Goal: Task Accomplishment & Management: Manage account settings

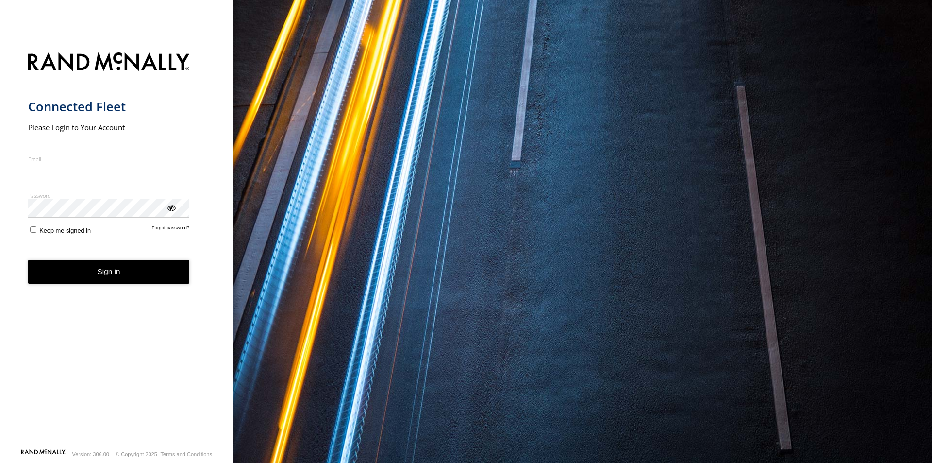
click at [80, 176] on input "Email" at bounding box center [109, 171] width 162 height 17
type input "**********"
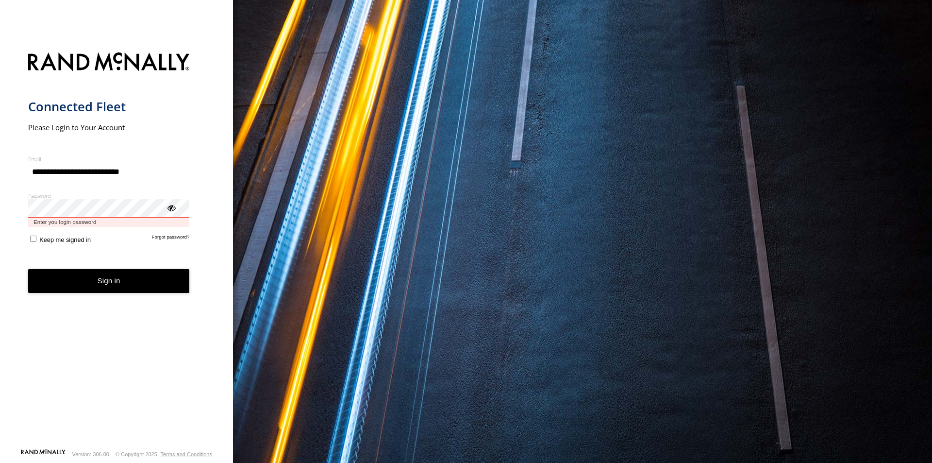
click at [28, 269] on button "Sign in" at bounding box center [109, 281] width 162 height 24
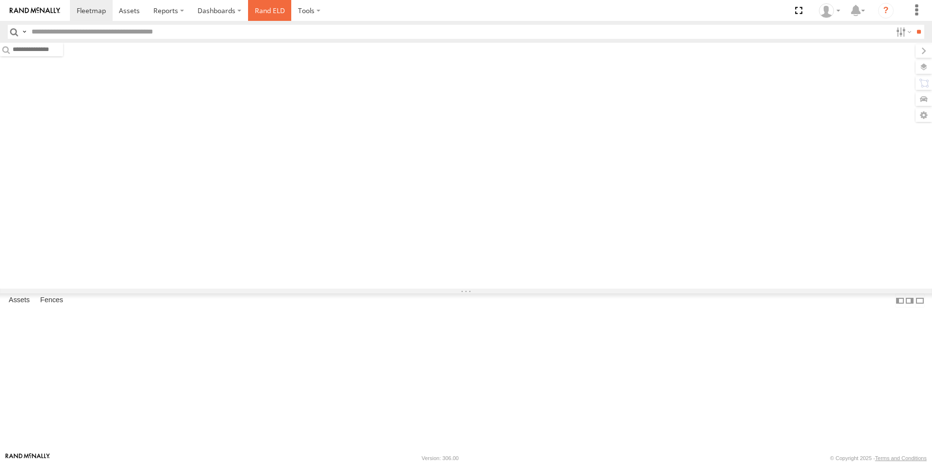
click at [274, 13] on link "Rand ELD" at bounding box center [270, 10] width 44 height 21
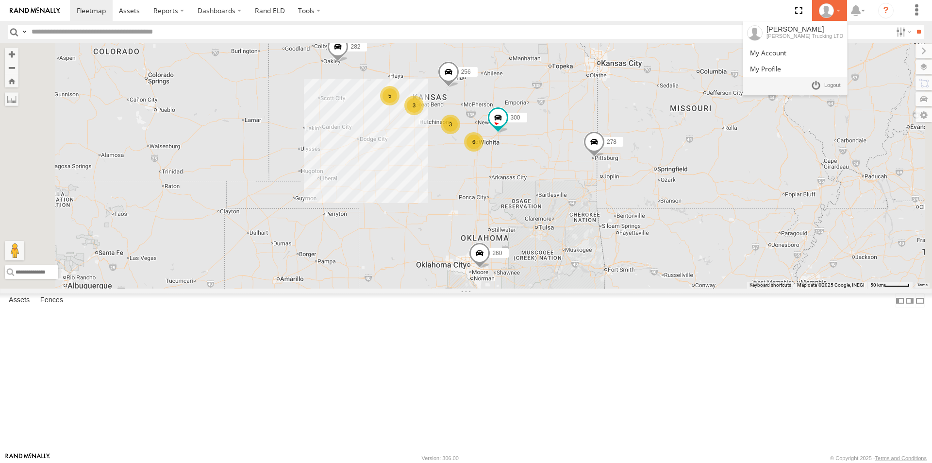
click at [837, 13] on div at bounding box center [830, 10] width 28 height 15
click at [836, 89] on span at bounding box center [832, 85] width 17 height 11
